Goal: Navigation & Orientation: Understand site structure

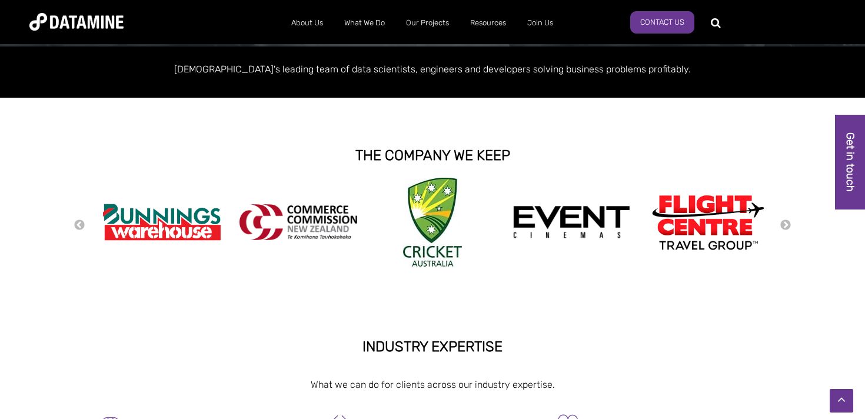
scroll to position [202, 0]
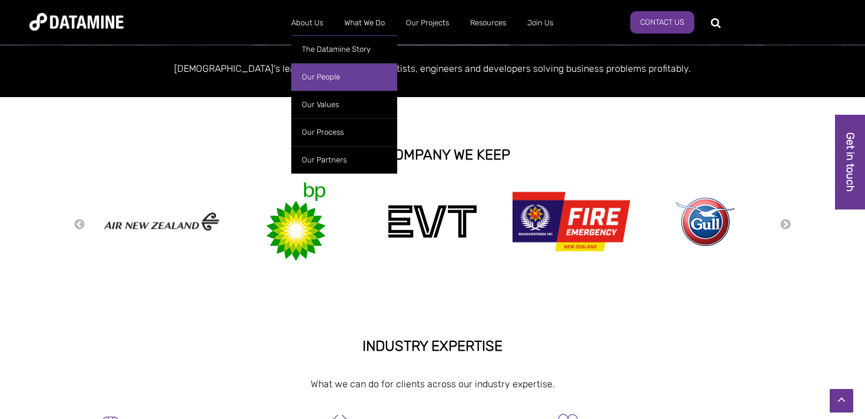
click at [317, 77] on link "Our People" at bounding box center [344, 77] width 106 height 28
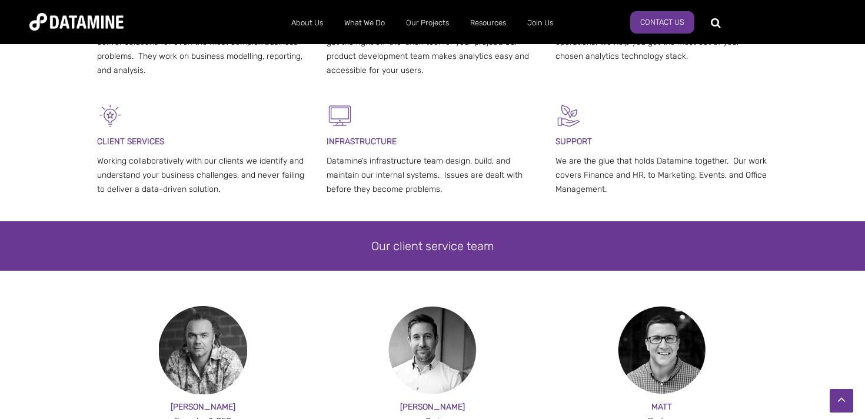
scroll to position [504, 0]
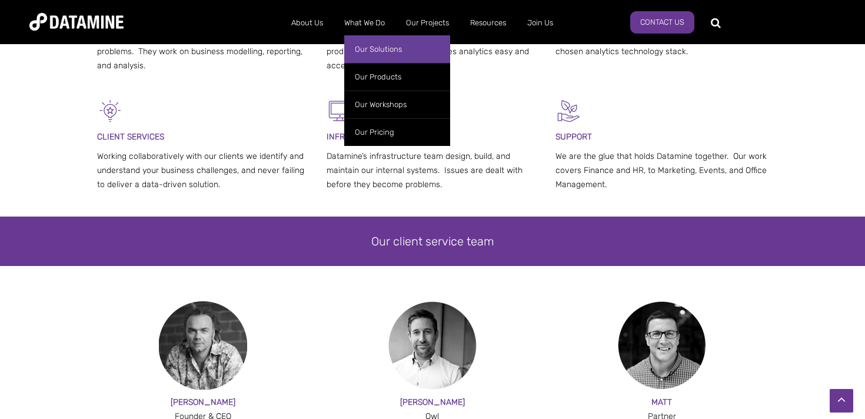
click at [384, 46] on link "Our Solutions" at bounding box center [397, 49] width 106 height 28
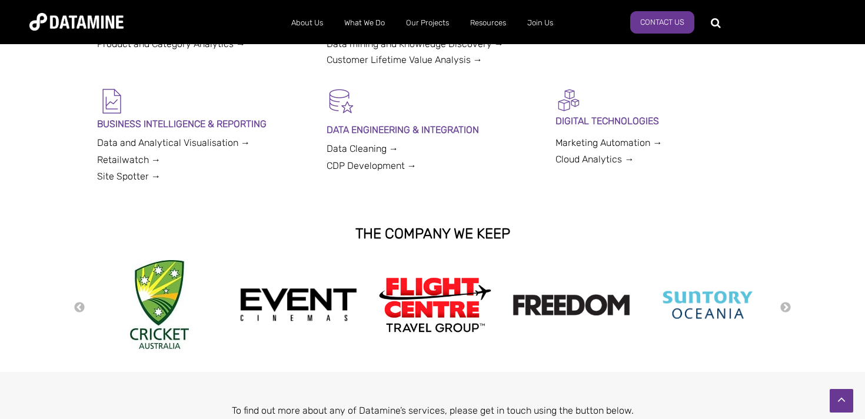
scroll to position [451, 0]
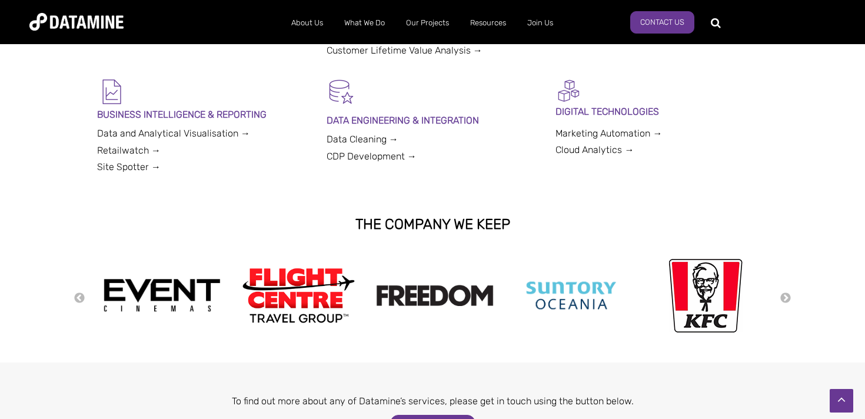
click at [637, 131] on link "Marketing Automation →" at bounding box center [609, 133] width 107 height 11
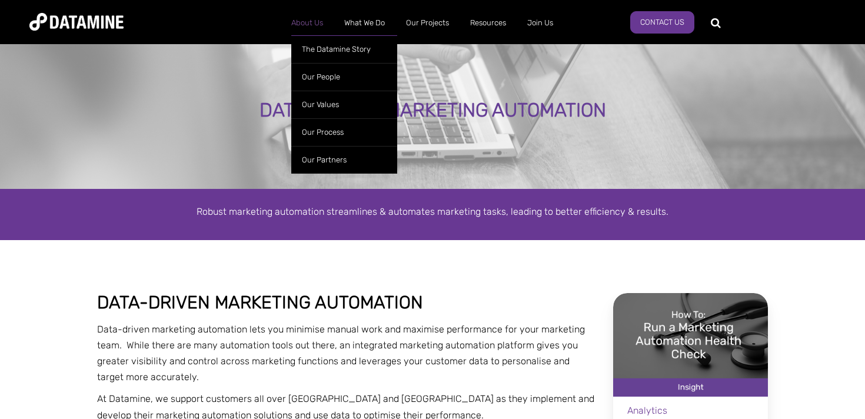
click at [315, 24] on link "About Us" at bounding box center [307, 23] width 53 height 31
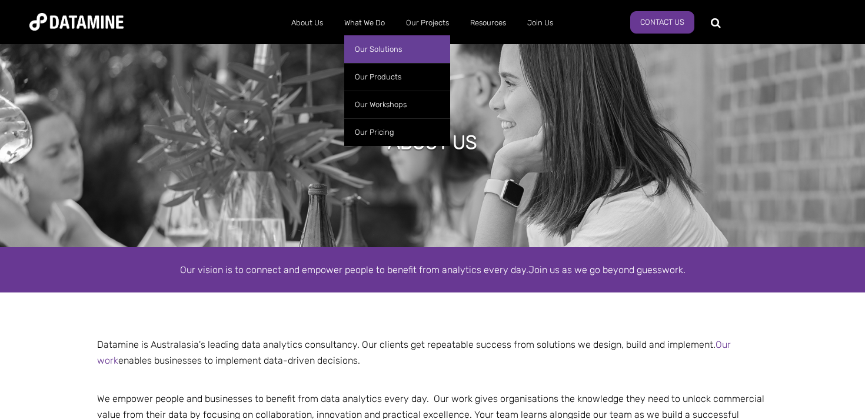
click at [377, 45] on link "Our Solutions" at bounding box center [397, 49] width 106 height 28
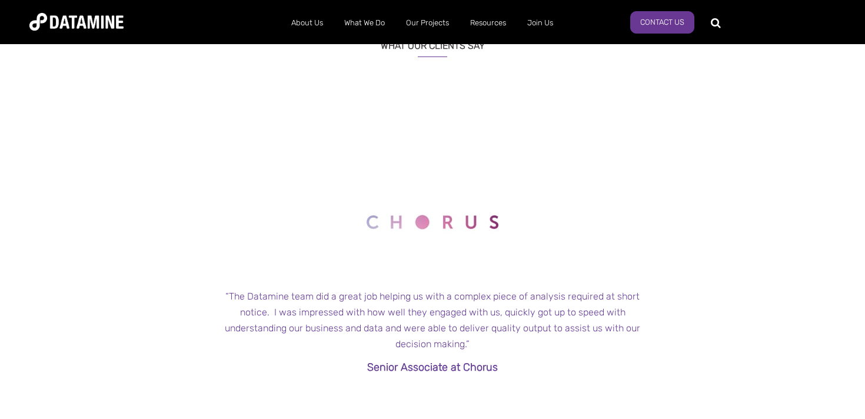
scroll to position [1051, 0]
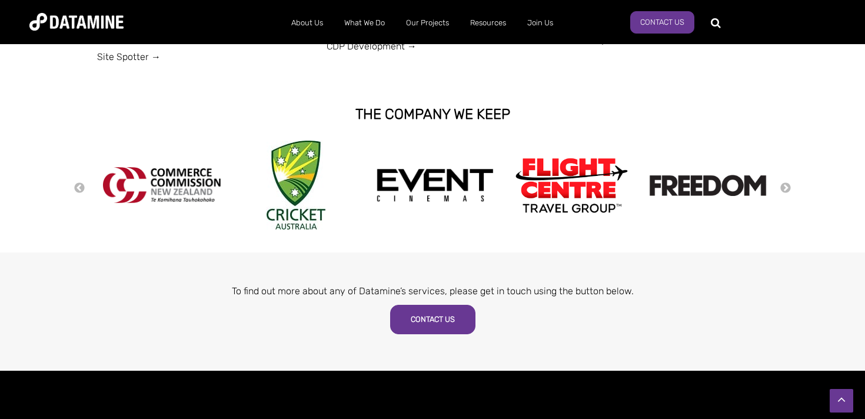
scroll to position [559, 0]
